Goal: Information Seeking & Learning: Learn about a topic

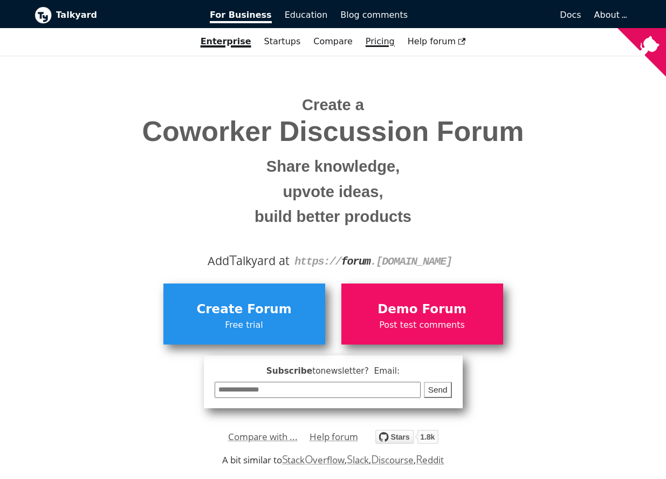
click at [381, 42] on link "Pricing" at bounding box center [380, 41] width 42 height 18
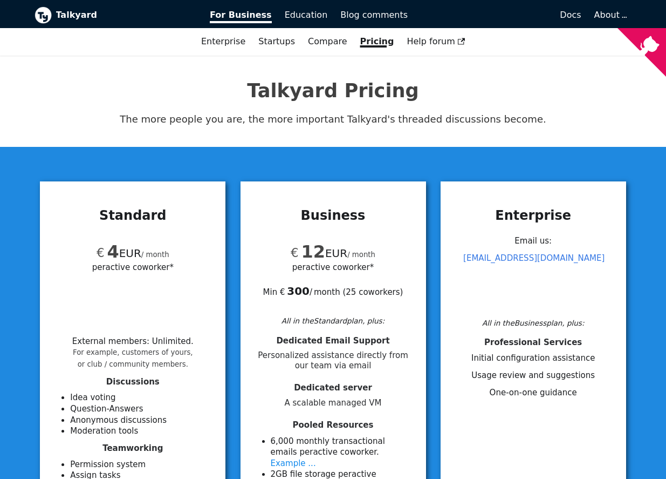
click at [48, 15] on img at bounding box center [43, 14] width 17 height 17
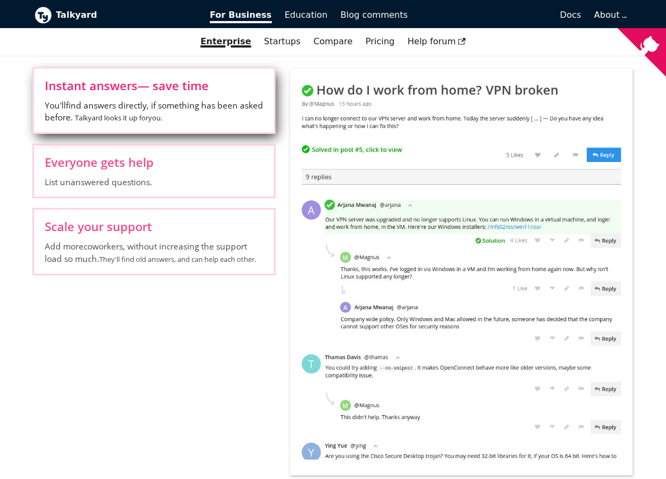
scroll to position [486, 0]
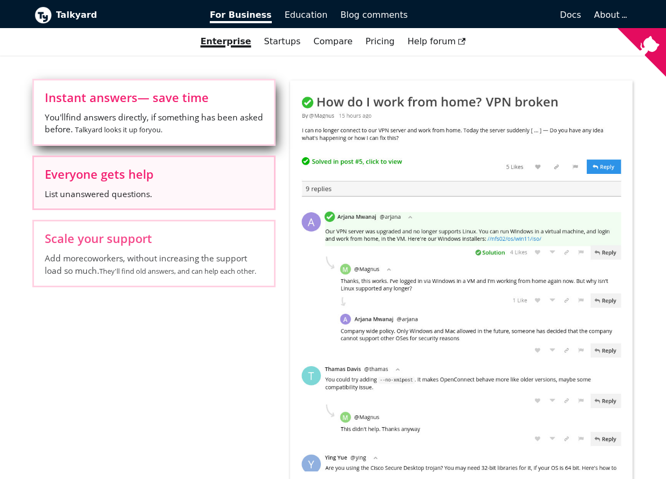
click at [250, 192] on span "List unanswered questions." at bounding box center [154, 194] width 218 height 12
click at [0, 0] on input "Everyone gets help List unanswered questions." at bounding box center [0, 0] width 0 height 0
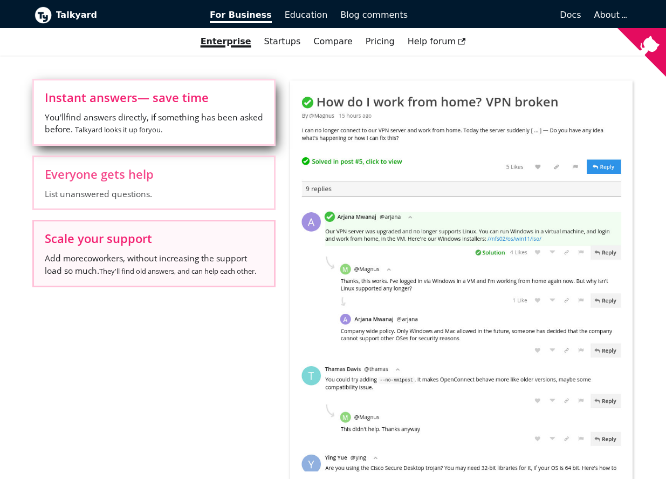
click at [124, 251] on label "Scale your support Add more coworkers , without increasing the support load so …" at bounding box center [154, 253] width 240 height 64
click at [0, 0] on input "Scale your support Add more coworkers , without increasing the support load so …" at bounding box center [0, 0] width 0 height 0
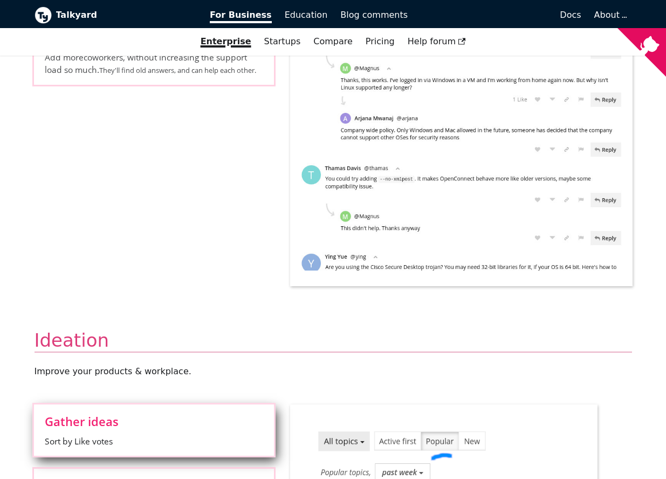
scroll to position [701, 0]
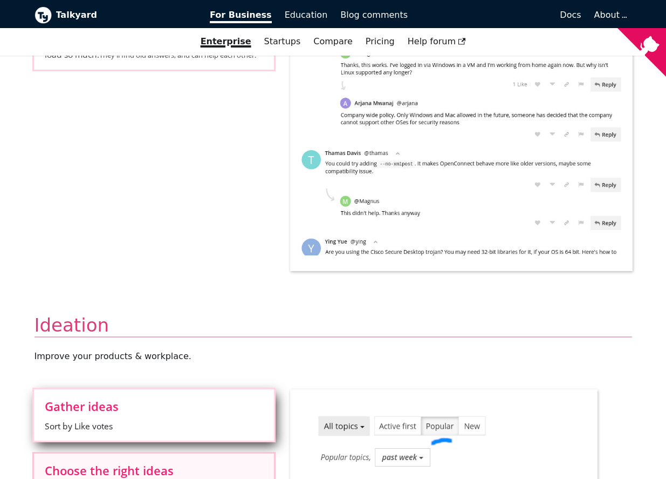
click at [134, 453] on label "Choose the right ideas Discuss ideas. Good reasons for/against surface to the t…" at bounding box center [154, 484] width 240 height 63
click at [0, 0] on input "Choose the right ideas Discuss ideas. Good reasons for/against surface to the t…" at bounding box center [0, 0] width 0 height 0
click at [0, 0] on input "Avoid mistakes See if others disagree with something. Read the replies, to find…" at bounding box center [0, 0] width 0 height 0
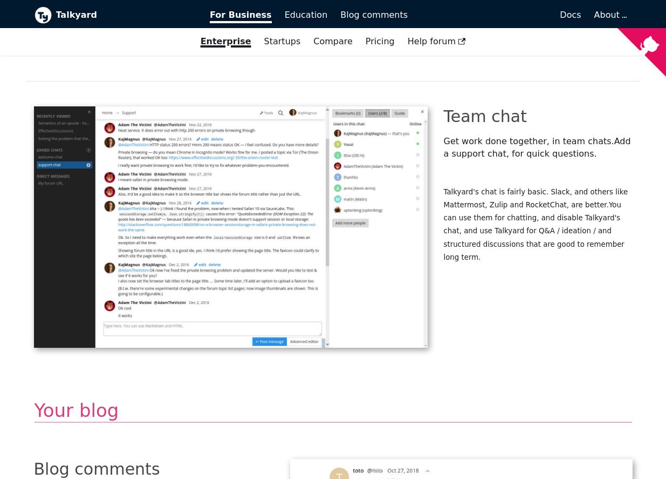
scroll to position [1996, 0]
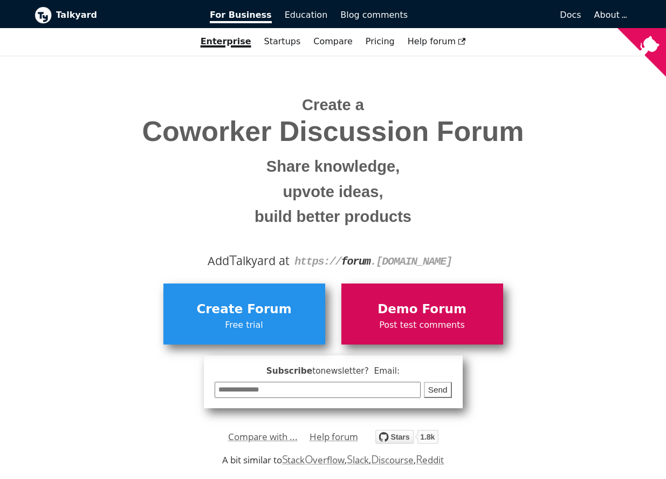
click at [402, 312] on span "Demo Forum" at bounding box center [422, 309] width 151 height 21
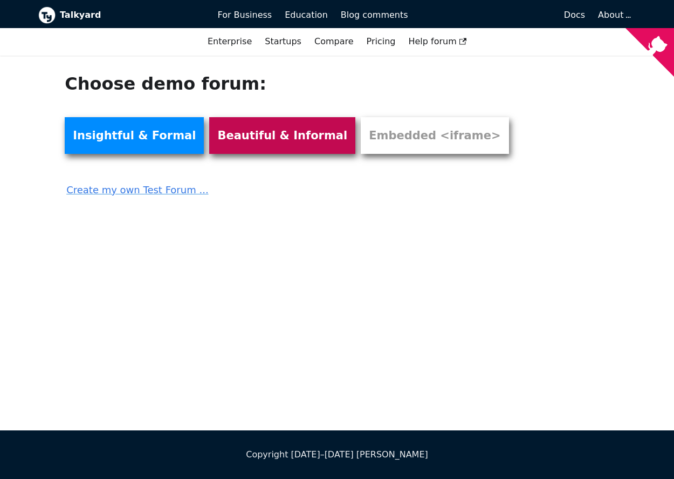
click at [255, 132] on link "Beautiful & Informal" at bounding box center [282, 135] width 146 height 37
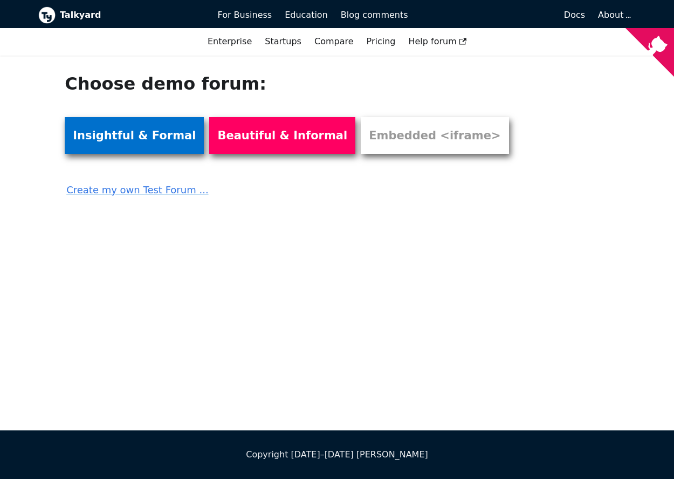
click at [104, 134] on link "Insightful & Formal" at bounding box center [134, 135] width 139 height 37
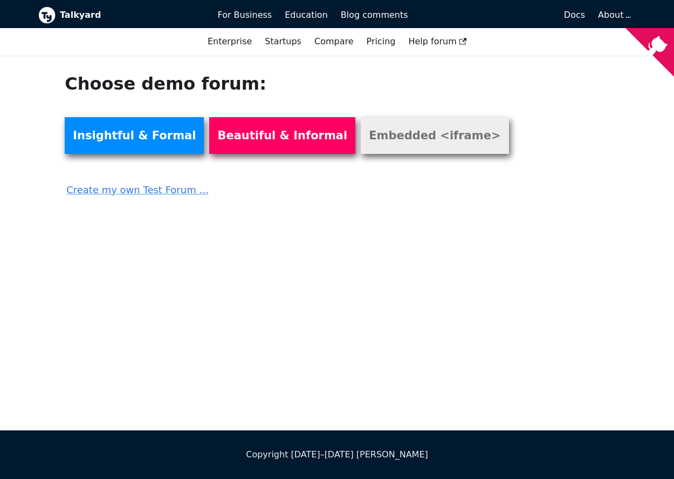
click at [378, 147] on link "Embedded <iframe>" at bounding box center [435, 135] width 148 height 37
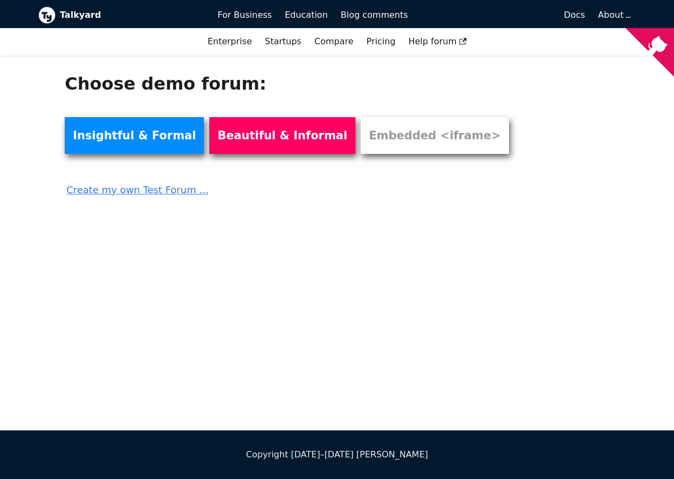
click at [147, 191] on link "Create my own Test Forum ..." at bounding box center [281, 186] width 432 height 24
click at [377, 47] on div "Enterprise Startups Compare Zendesk HubSpot StackOverflow for Teams Discourse R…" at bounding box center [337, 41] width 674 height 18
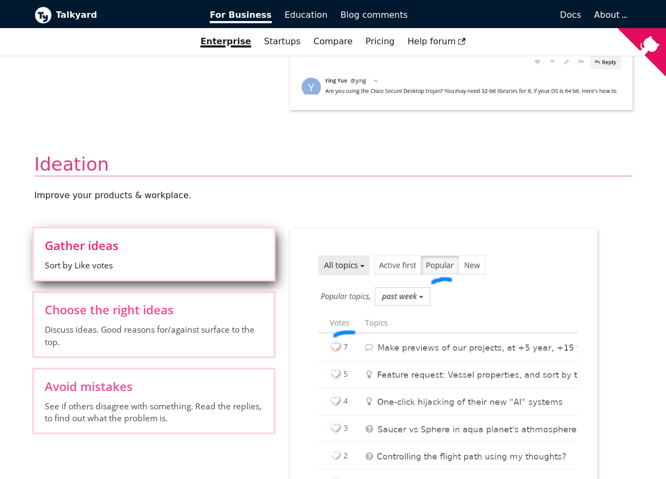
scroll to position [863, 0]
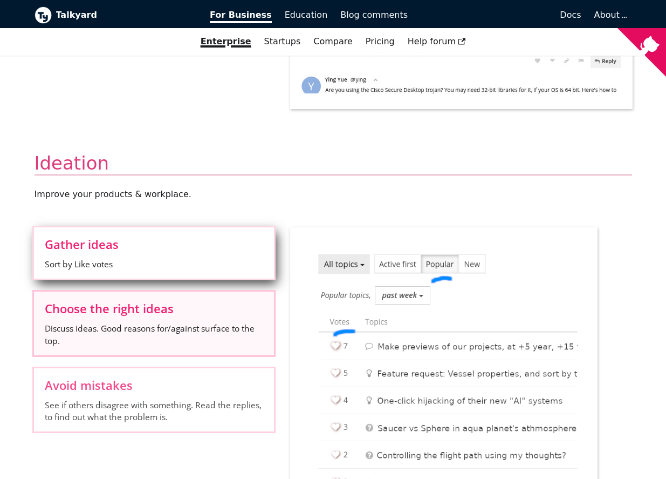
click at [186, 313] on span "Choose the right ideas" at bounding box center [154, 308] width 218 height 12
click at [0, 0] on input "Choose the right ideas Discuss ideas. Good reasons for/against surface to the t…" at bounding box center [0, 0] width 0 height 0
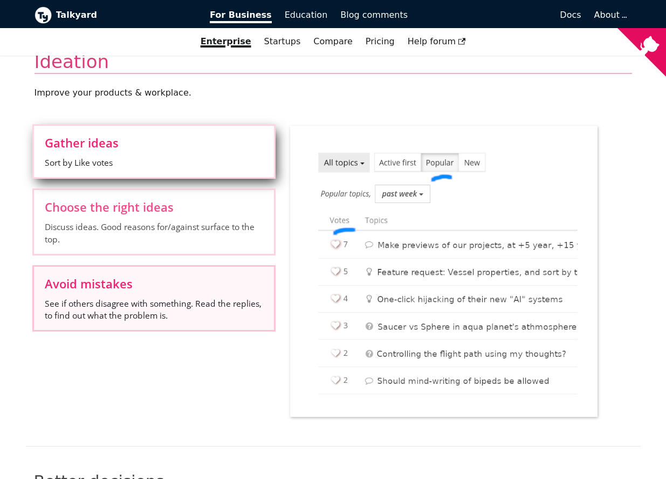
scroll to position [971, 0]
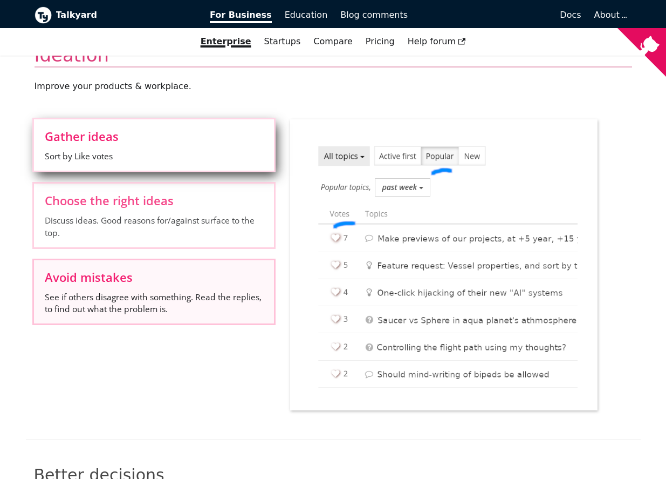
click at [173, 320] on label "Avoid mistakes See if others disagree with something. Read the replies, to find…" at bounding box center [154, 291] width 240 height 63
click at [0, 0] on input "Avoid mistakes See if others disagree with something. Read the replies, to find…" at bounding box center [0, 0] width 0 height 0
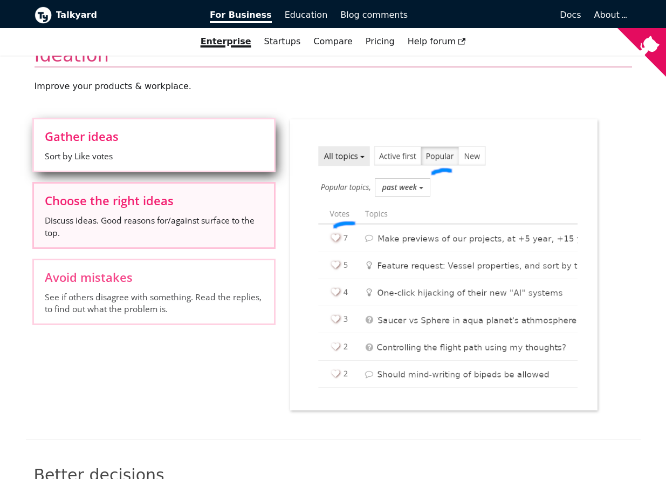
click at [202, 229] on span "Discuss ideas. Good reasons for/against surface to the top." at bounding box center [154, 226] width 218 height 24
click at [0, 0] on input "Choose the right ideas Discuss ideas. Good reasons for/against surface to the t…" at bounding box center [0, 0] width 0 height 0
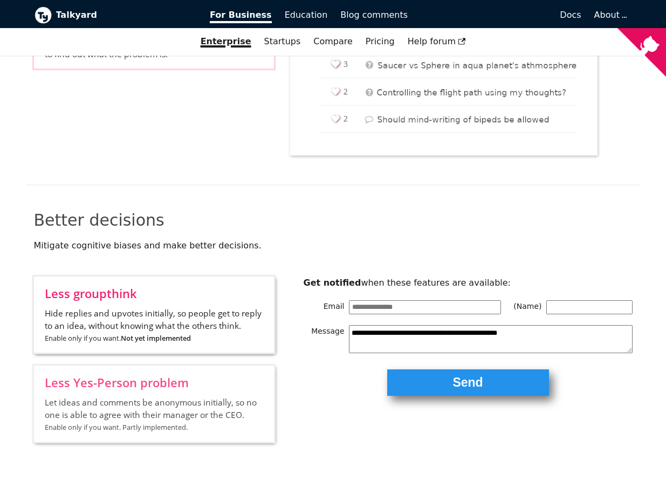
scroll to position [1241, 0]
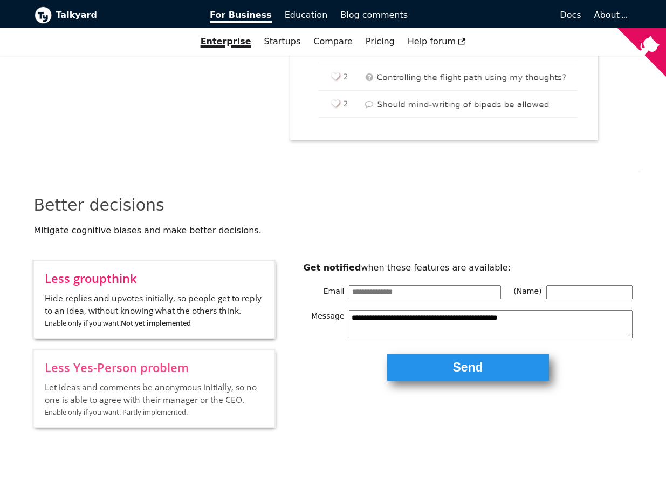
click at [402, 285] on input "Email" at bounding box center [425, 292] width 152 height 14
click at [224, 224] on p "Mitigate cognitive biases and make better decisions." at bounding box center [333, 230] width 599 height 12
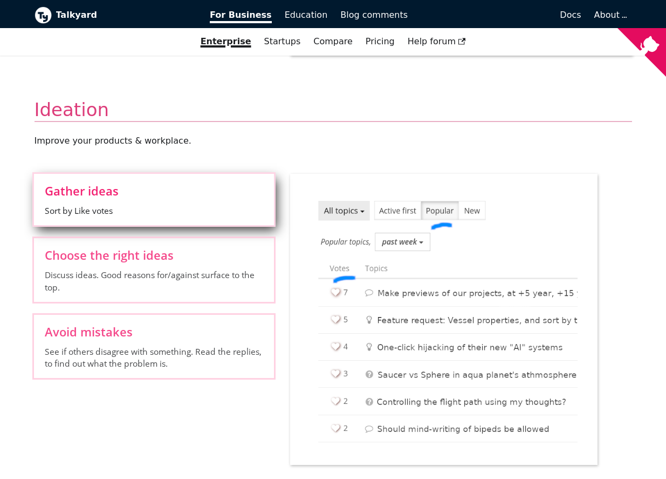
scroll to position [701, 0]
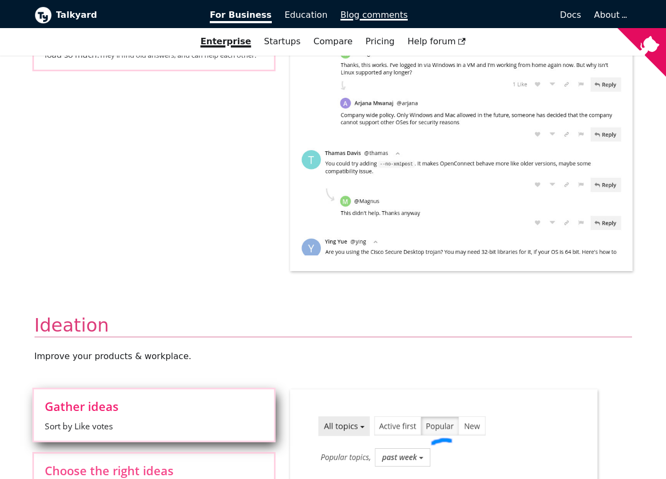
click at [354, 12] on span "Blog comments" at bounding box center [373, 15] width 67 height 10
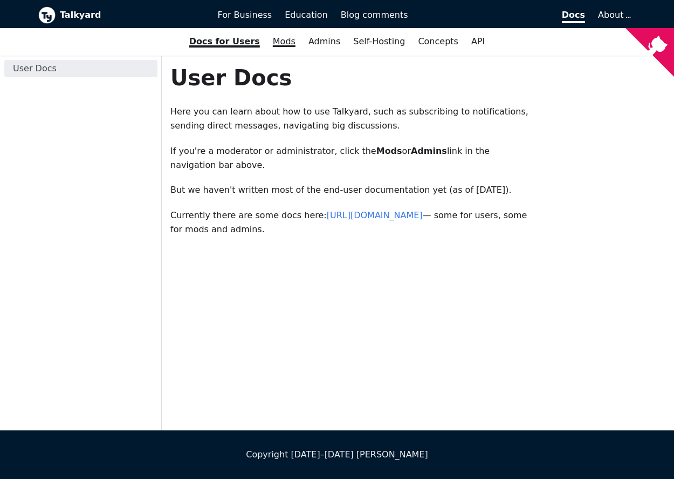
click at [291, 46] on link "Mods" at bounding box center [285, 41] width 36 height 18
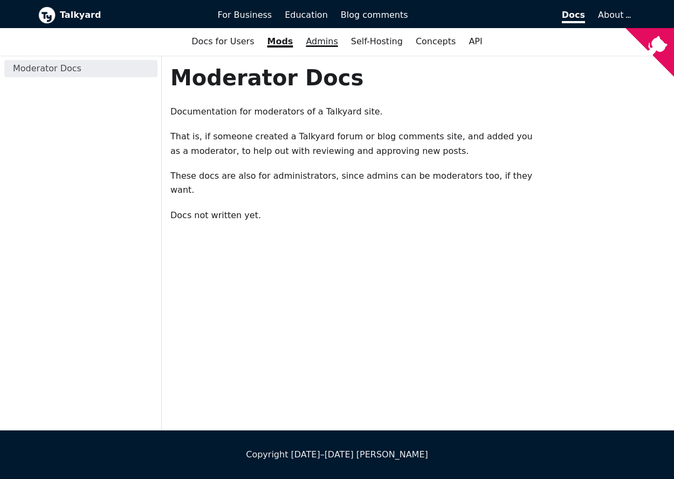
click at [331, 43] on link "Admins" at bounding box center [321, 41] width 45 height 18
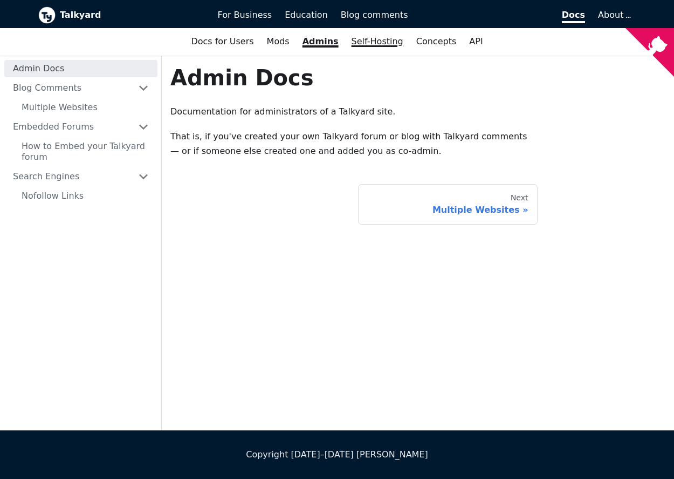
click at [362, 42] on link "Self-Hosting" at bounding box center [377, 41] width 65 height 18
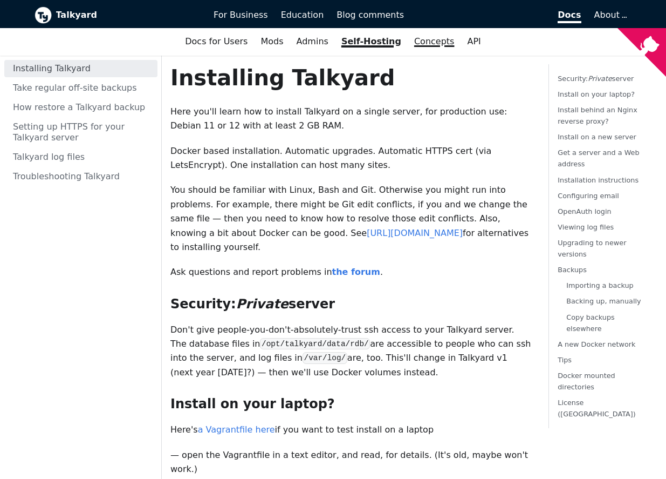
click at [414, 42] on link "Concepts" at bounding box center [434, 41] width 53 height 18
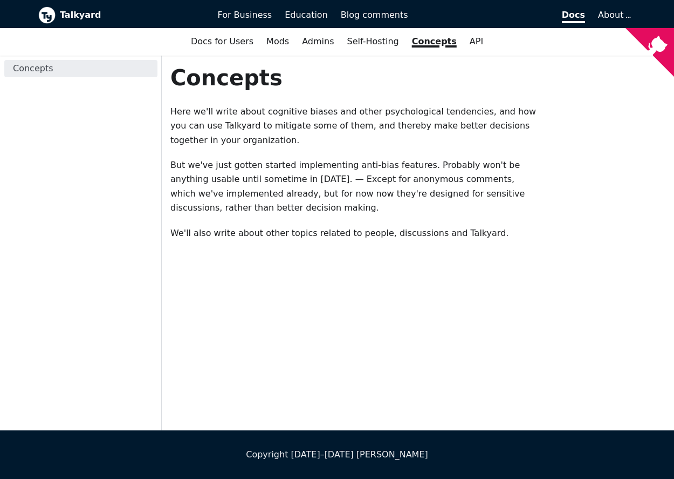
click at [440, 42] on link "Concepts" at bounding box center [435, 41] width 58 height 18
click at [374, 47] on link "Self-Hosting" at bounding box center [373, 41] width 65 height 18
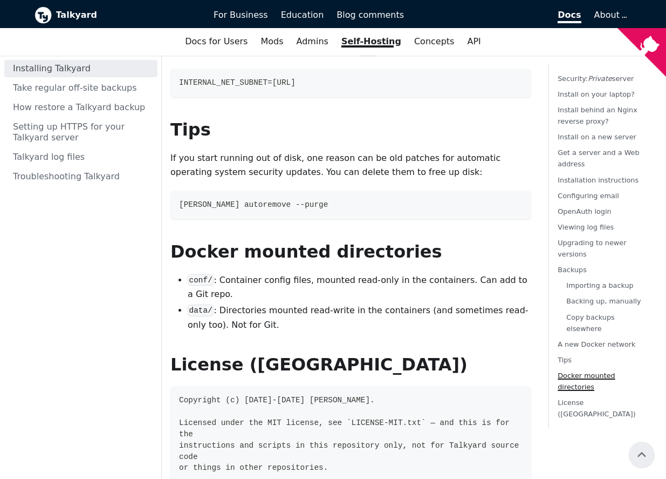
scroll to position [4399, 0]
